Goal: Task Accomplishment & Management: Complete application form

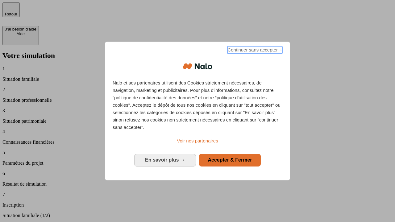
click at [254, 51] on span "Continuer sans accepter →" at bounding box center [255, 49] width 55 height 7
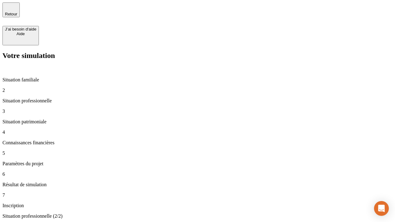
type input "30 000"
type input "40 000"
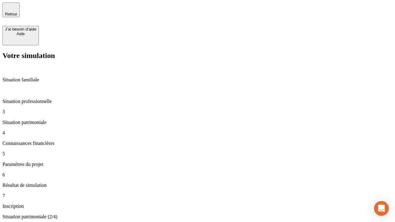
type input "1 100"
type input "20"
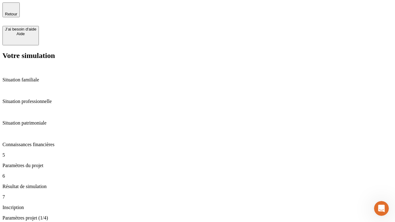
type input "40"
type input "62"
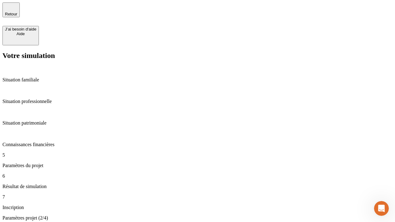
type input "50 000"
type input "640"
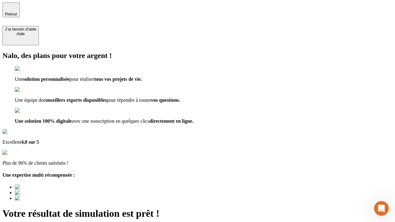
type input "[EMAIL_ADDRESS][DOMAIN_NAME]"
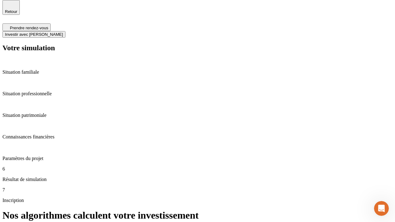
click at [63, 32] on span "Investir avec [PERSON_NAME]" at bounding box center [34, 34] width 58 height 5
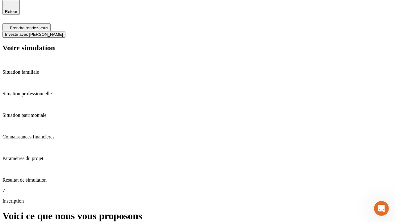
scroll to position [2, 0]
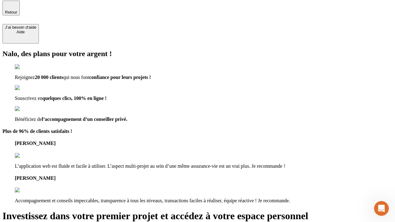
type input "[EMAIL_ADDRESS][DOMAIN_NAME]"
